Goal: Find contact information: Find contact information

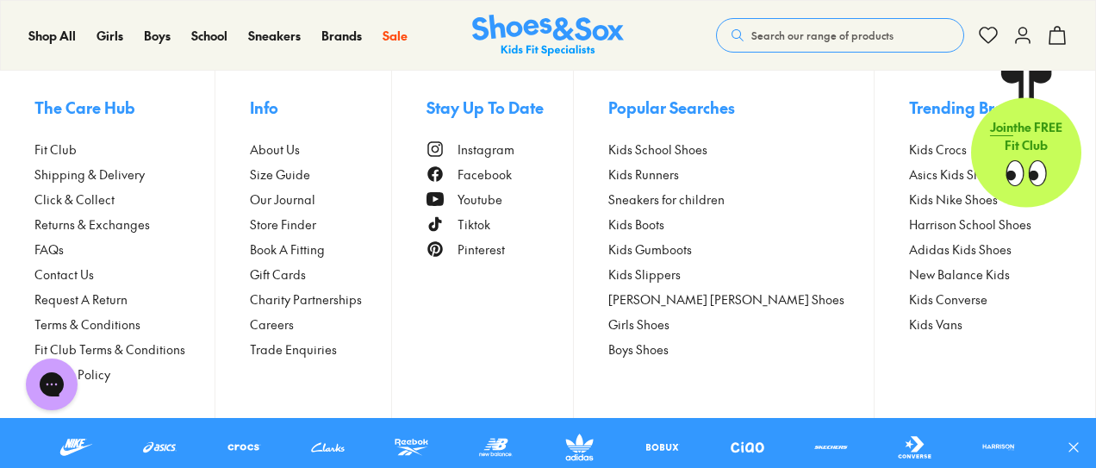
click at [61, 272] on span "Contact Us" at bounding box center [63, 274] width 59 height 18
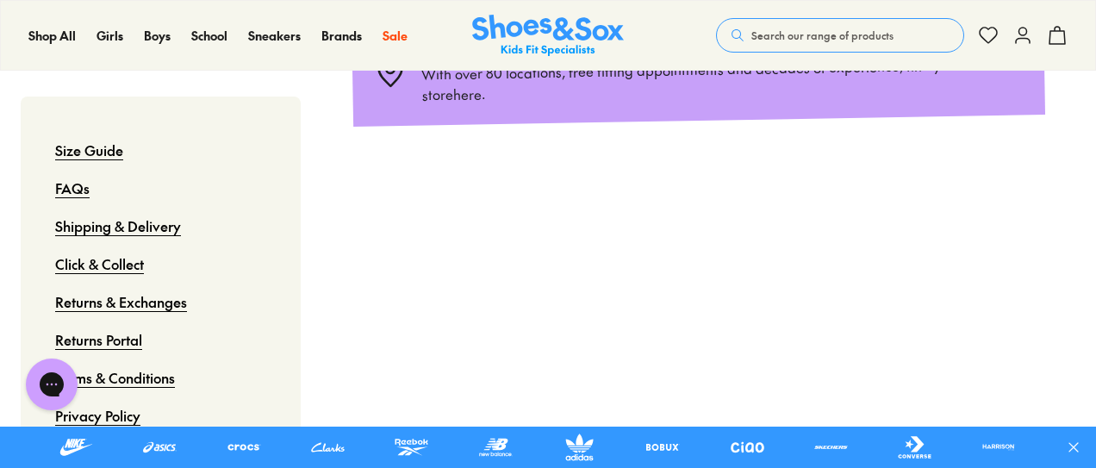
scroll to position [634, 0]
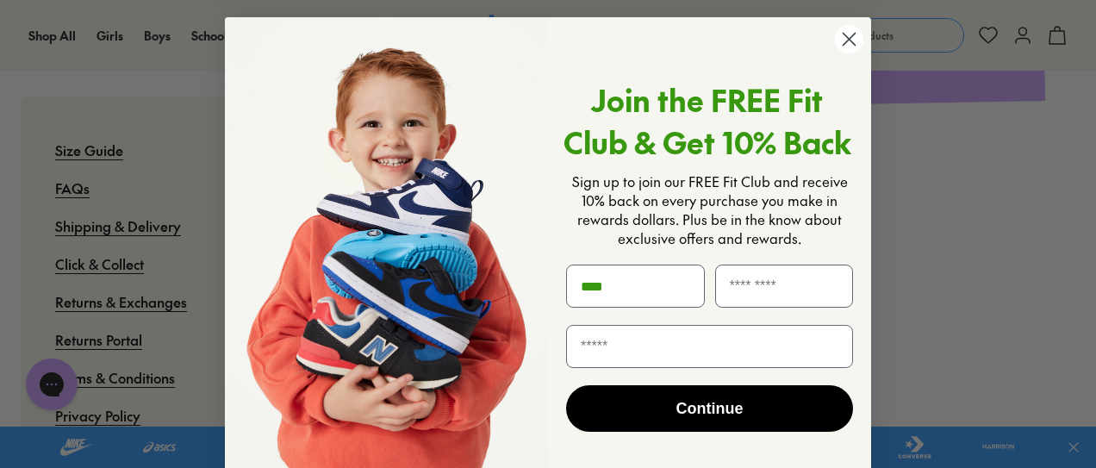
type input "****"
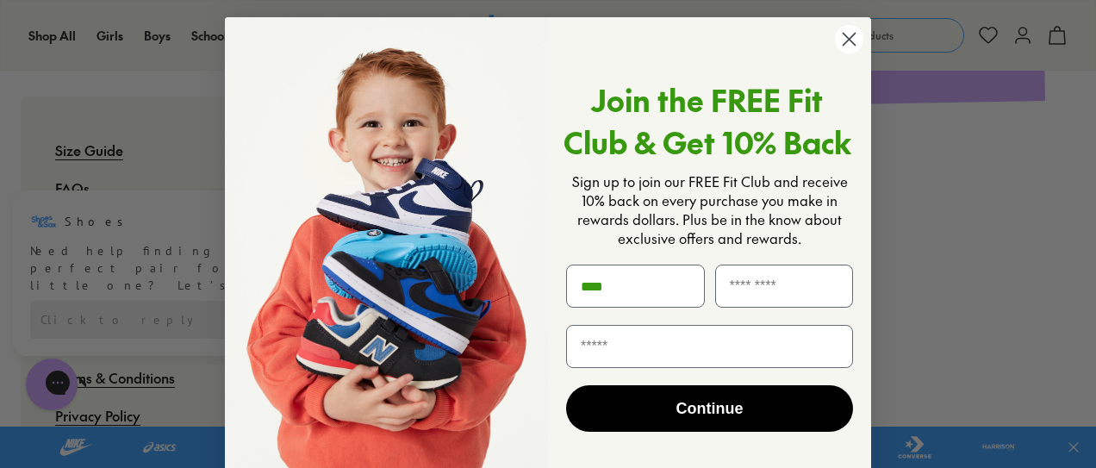
click at [847, 34] on circle "Close dialog" at bounding box center [849, 39] width 28 height 28
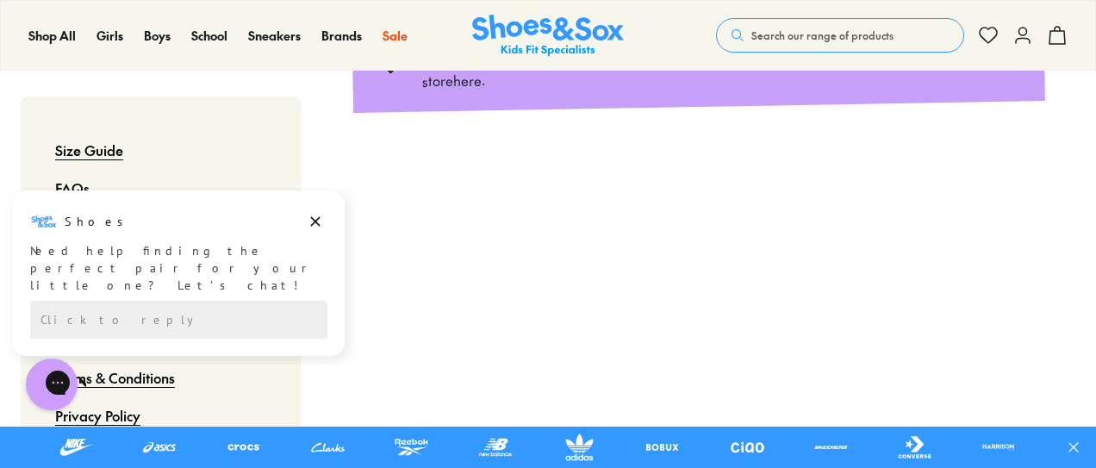
click at [317, 226] on div "Get in Touch Our customer service hours are 8.30 am - 4 pm from Monday to Frida…" at bounding box center [698, 241] width 795 height 1269
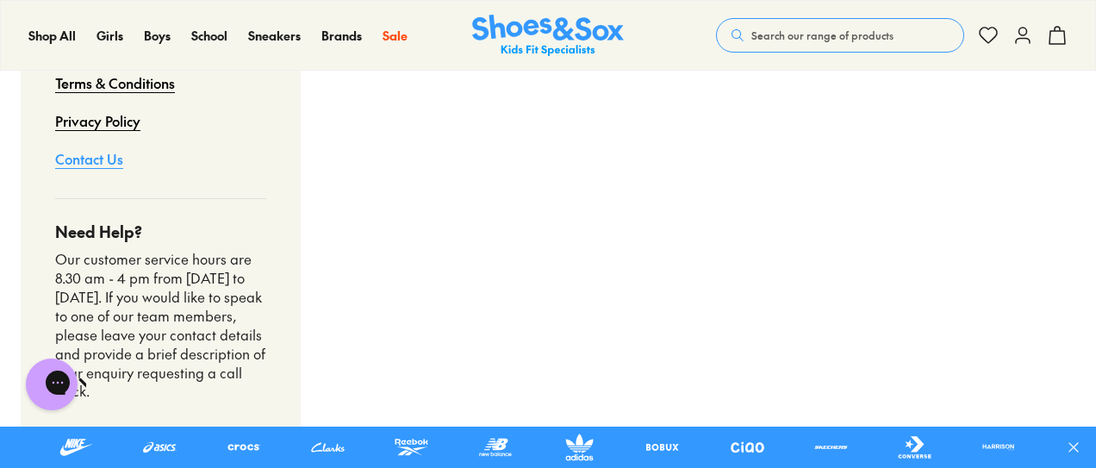
scroll to position [1037, 0]
